Goal: Information Seeking & Learning: Learn about a topic

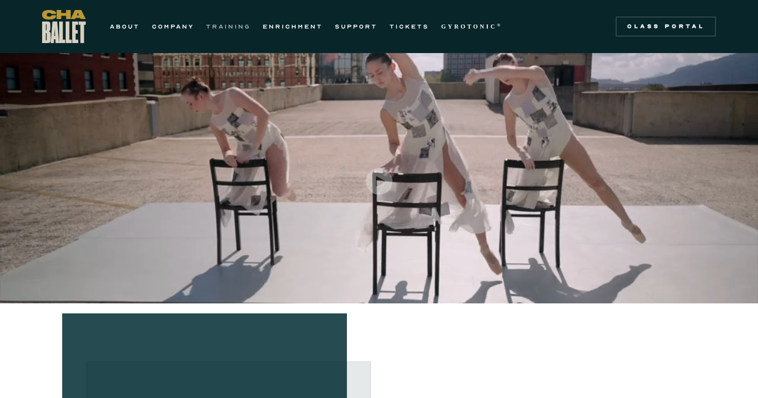
click at [241, 30] on link "TRAINING" at bounding box center [228, 27] width 45 height 12
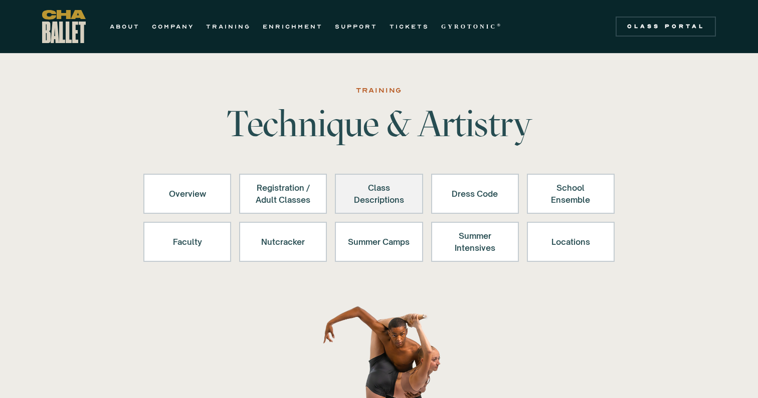
click at [376, 189] on div "Class Descriptions" at bounding box center [379, 194] width 62 height 24
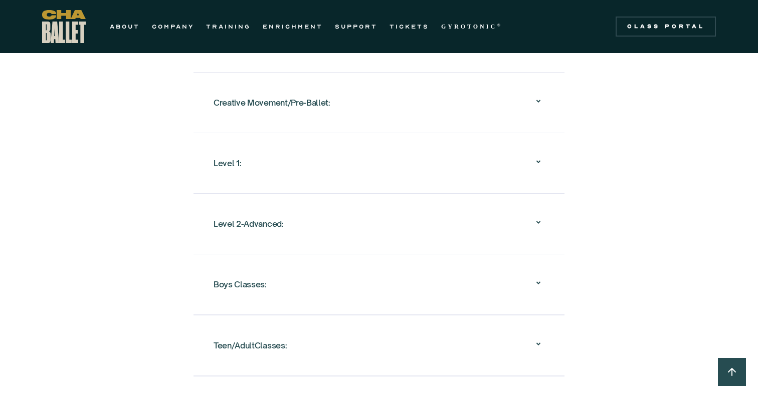
scroll to position [1018, 0]
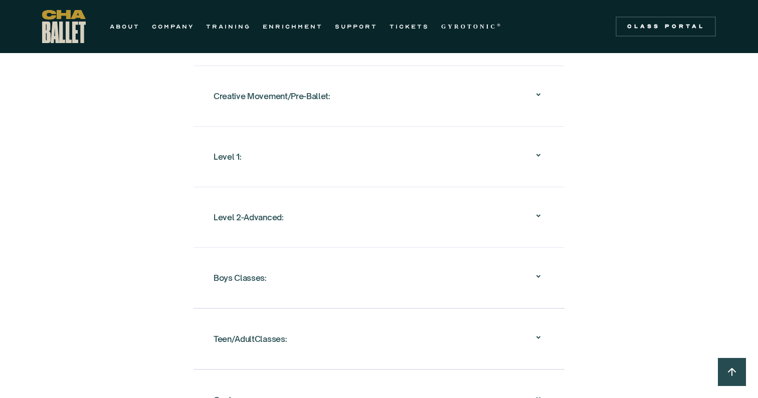
click at [399, 141] on div "Level 1:" at bounding box center [379, 157] width 331 height 32
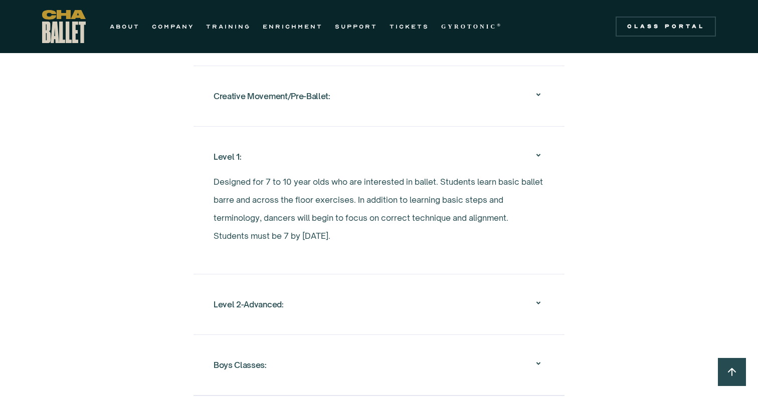
click at [416, 94] on div "Creative Movement/Pre-Ballet:" at bounding box center [379, 96] width 331 height 32
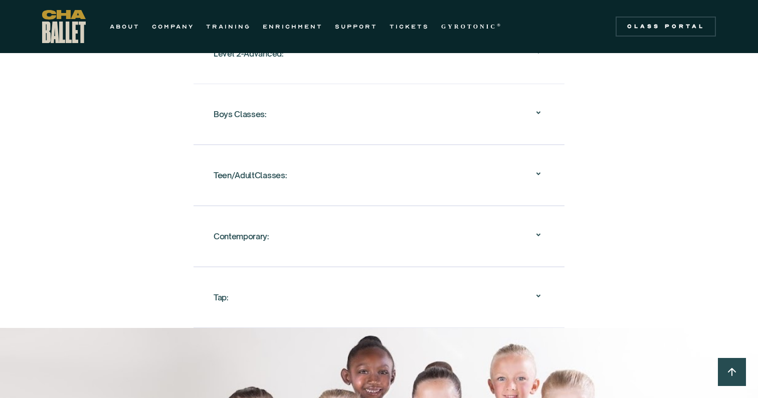
scroll to position [1368, 0]
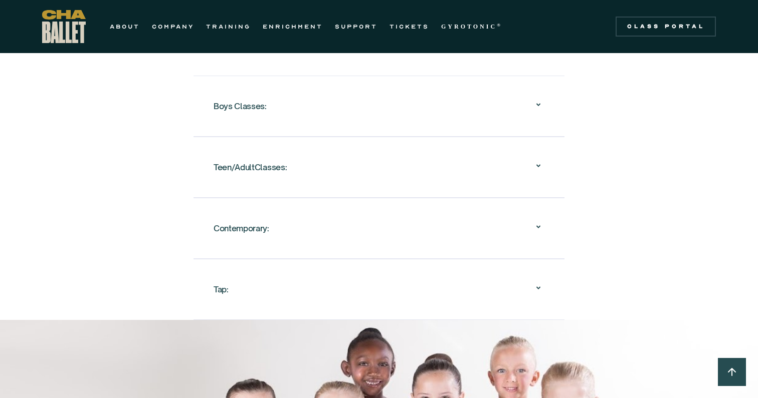
click at [337, 295] on div "Tap:" at bounding box center [379, 290] width 331 height 32
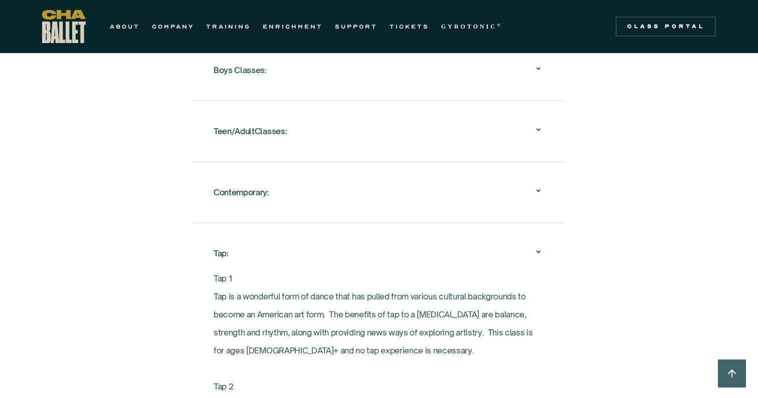
scroll to position [1206, 0]
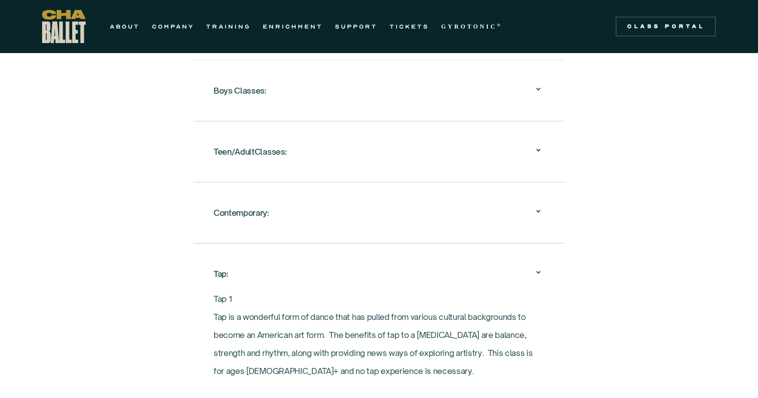
click at [337, 197] on div "Contemporary:" at bounding box center [379, 213] width 331 height 32
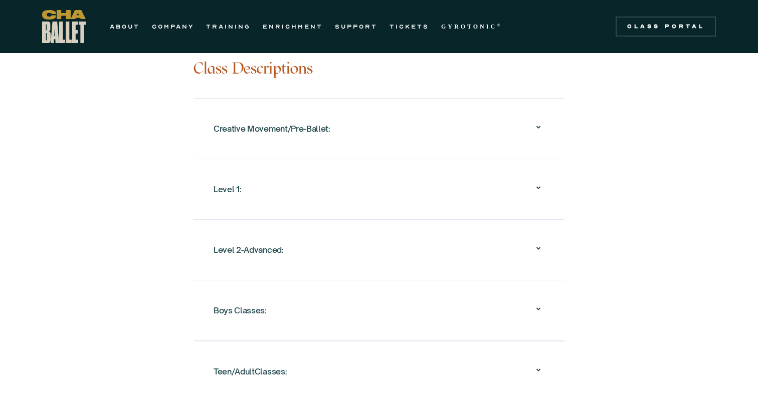
scroll to position [985, 0]
click at [339, 175] on div "Level 1:" at bounding box center [379, 190] width 331 height 32
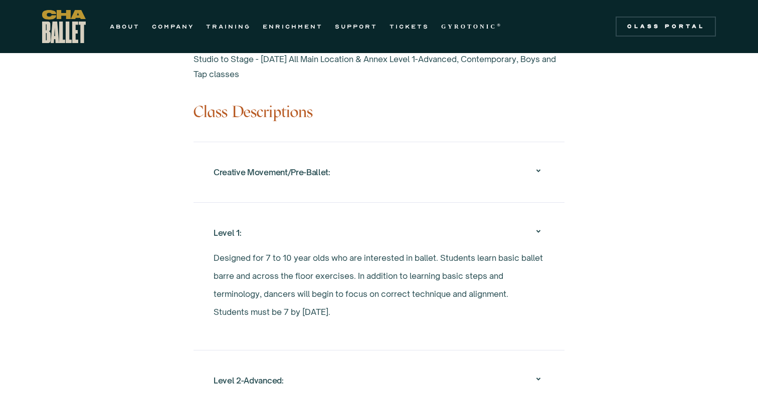
scroll to position [941, 0]
click at [374, 166] on div "Creative Movement/Pre-Ballet:" at bounding box center [379, 174] width 331 height 32
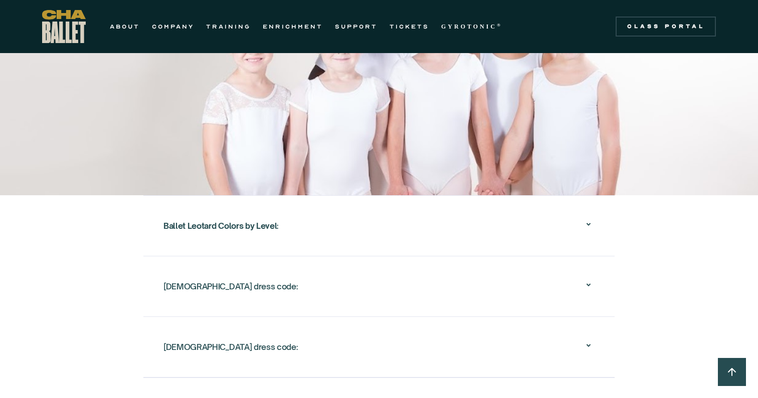
scroll to position [1766, 0]
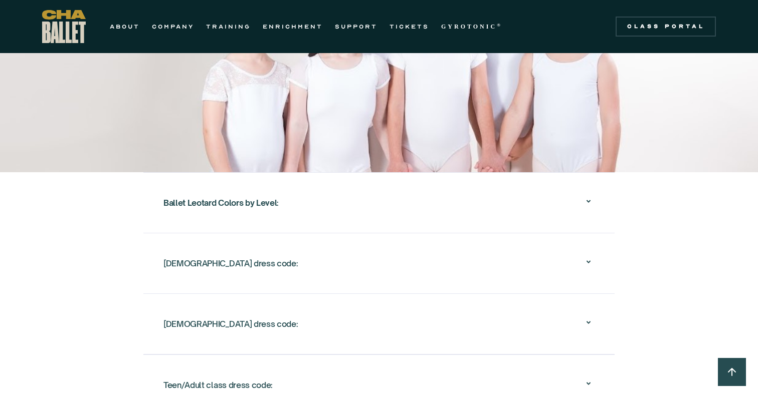
click at [538, 219] on div "Ballet Leotard Colors by Level :" at bounding box center [378, 203] width 431 height 32
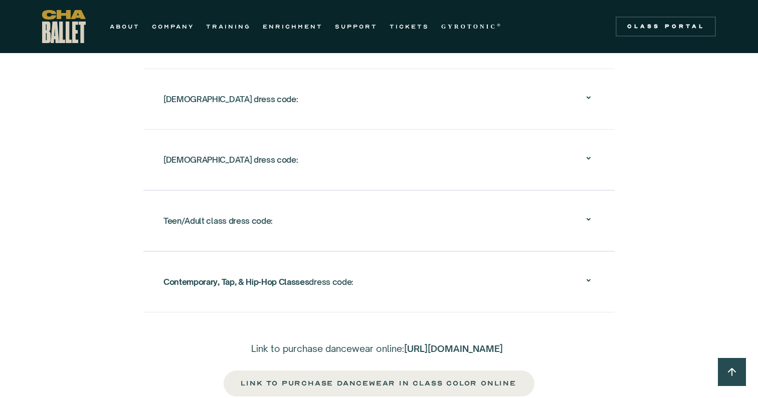
scroll to position [1935, 0]
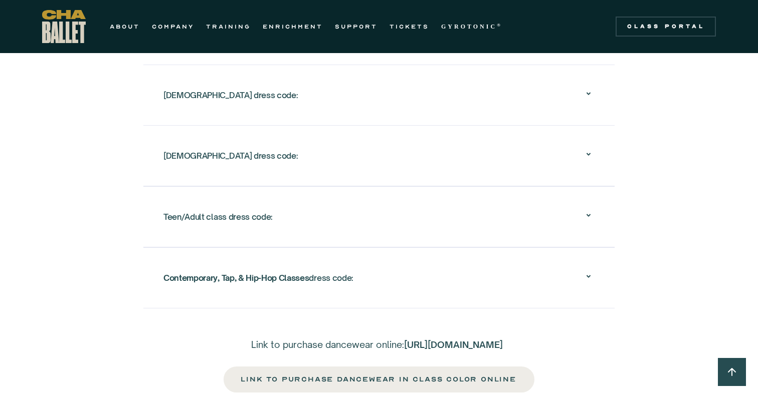
click at [515, 262] on div "Contemporary, Tap, & Hip-Hop Classes dress code:" at bounding box center [378, 278] width 431 height 32
